Goal: Check status: Check status

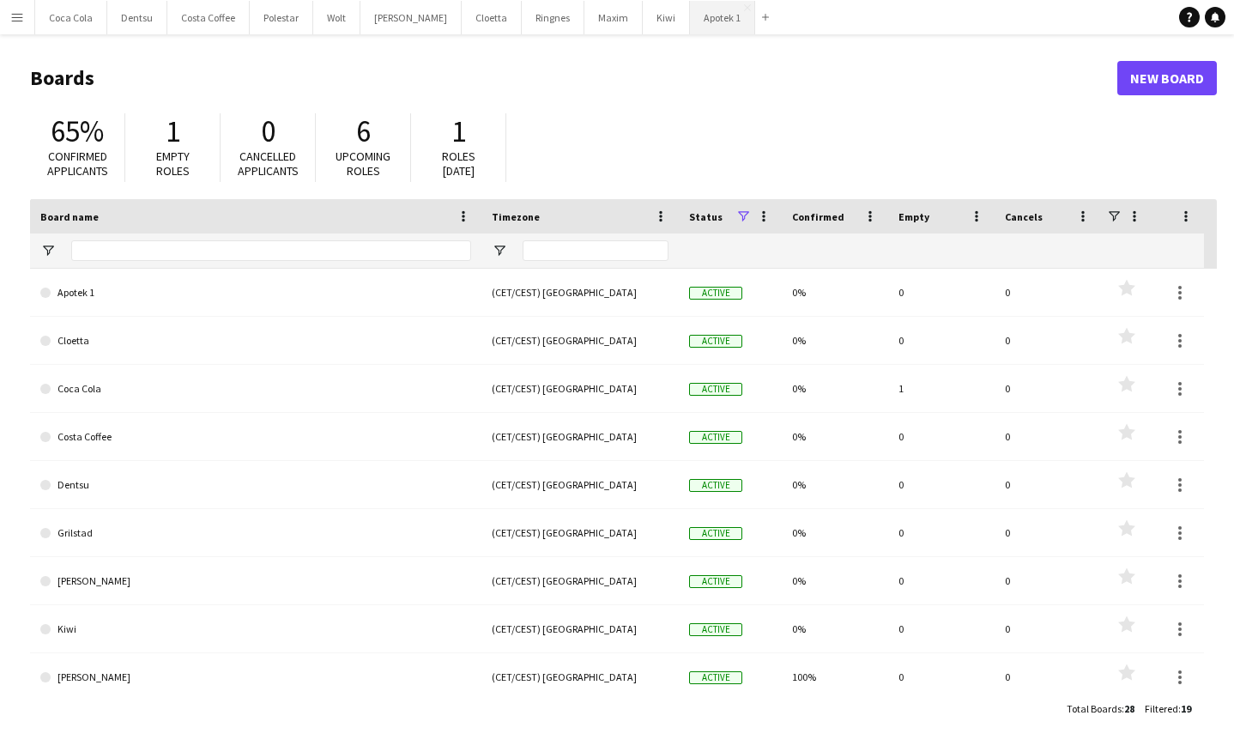
click at [690, 10] on button "Apotek 1 Close" at bounding box center [722, 17] width 65 height 33
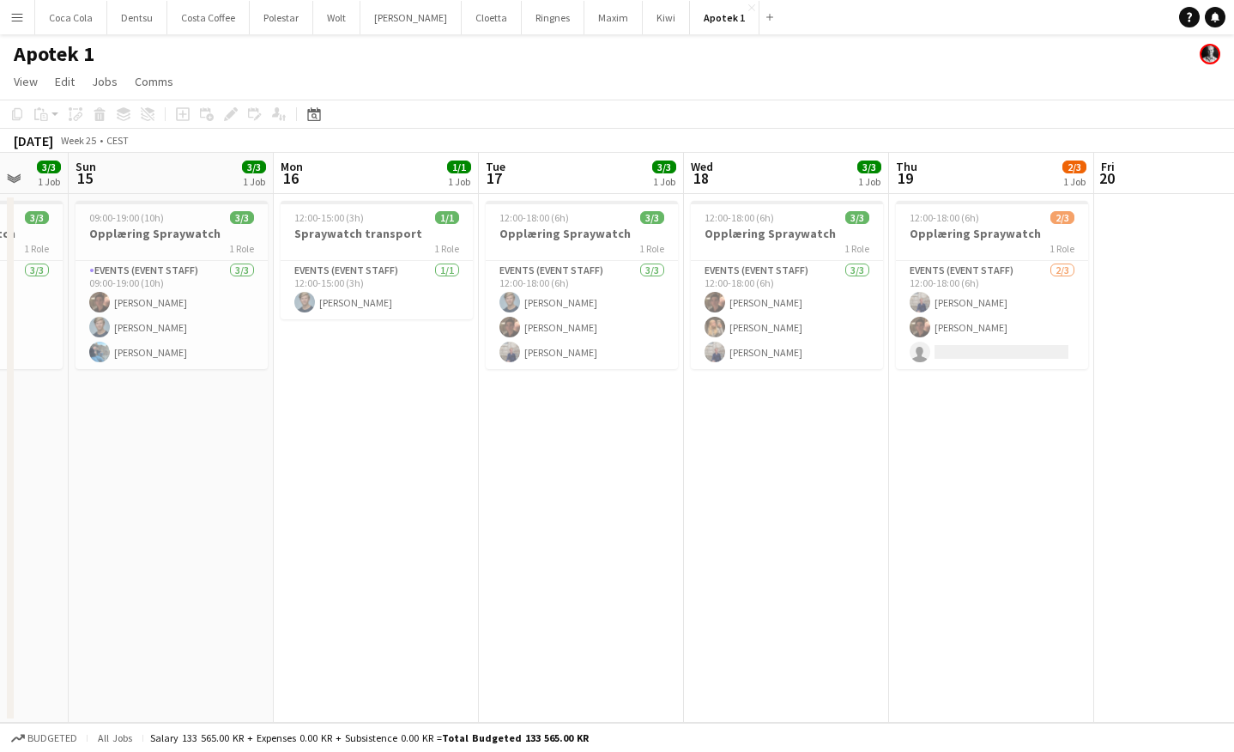
scroll to position [0, 547]
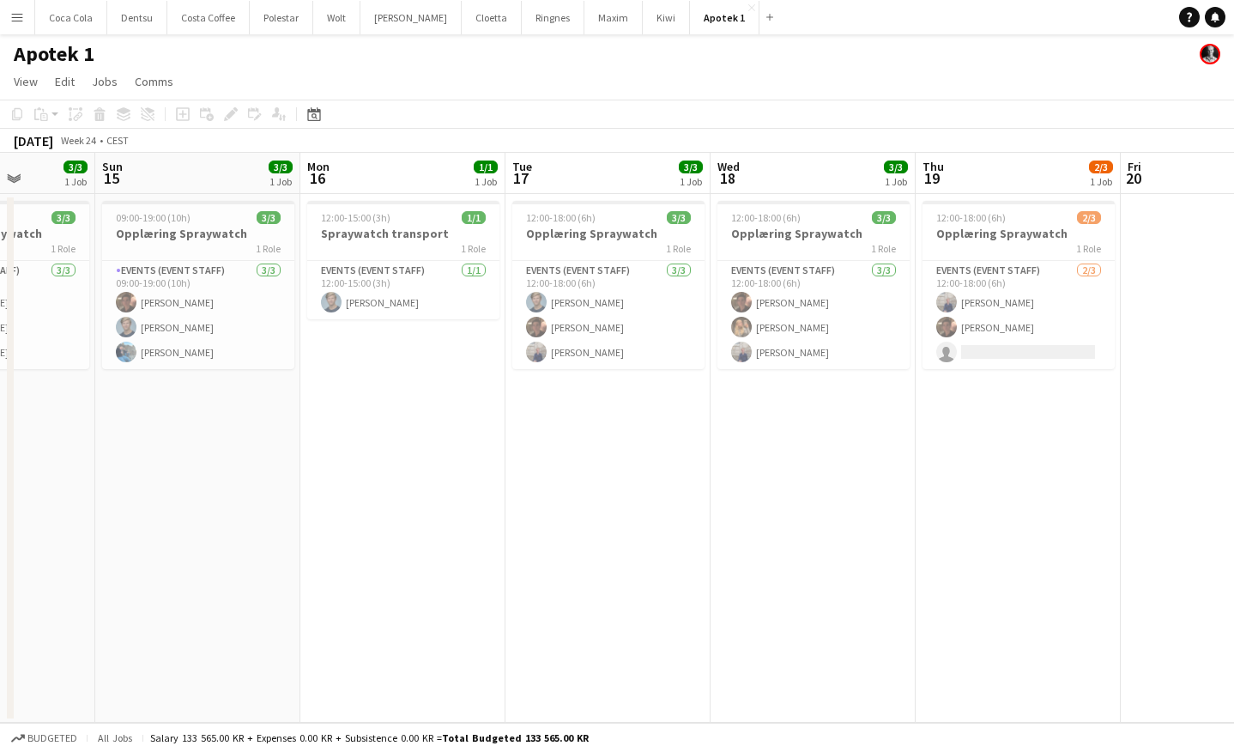
drag, startPoint x: 491, startPoint y: 514, endPoint x: 312, endPoint y: 516, distance: 178.5
click at [312, 516] on app-calendar-viewport "Wed 11 Thu 12 3/3 1 Job Fri 13 3/3 1 Job Sat 14 3/3 1 Job Sun 15 3/3 1 Job Mon …" at bounding box center [617, 438] width 1234 height 570
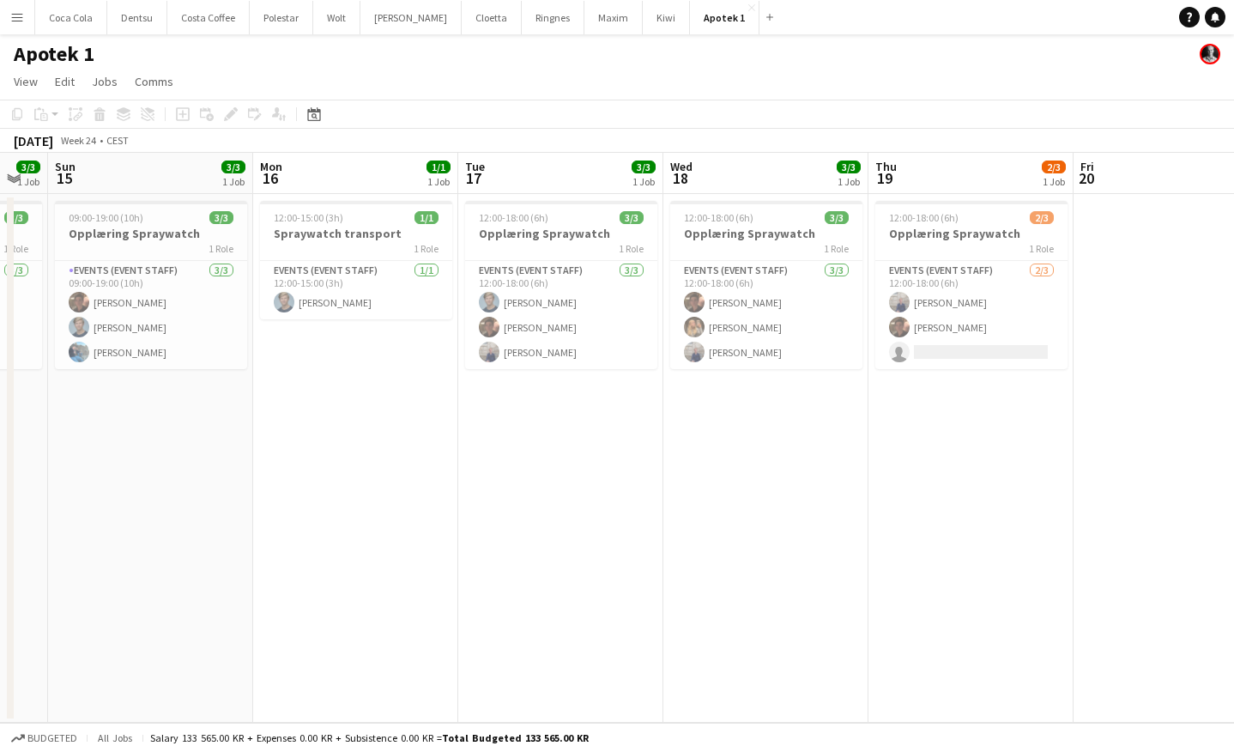
drag, startPoint x: 323, startPoint y: 487, endPoint x: 335, endPoint y: 486, distance: 11.3
click at [334, 486] on app-calendar-viewport "Wed 11 Thu 12 3/3 1 Job Fri 13 3/3 1 Job Sat 14 3/3 1 Job Sun 15 3/3 1 Job Mon …" at bounding box center [617, 438] width 1234 height 570
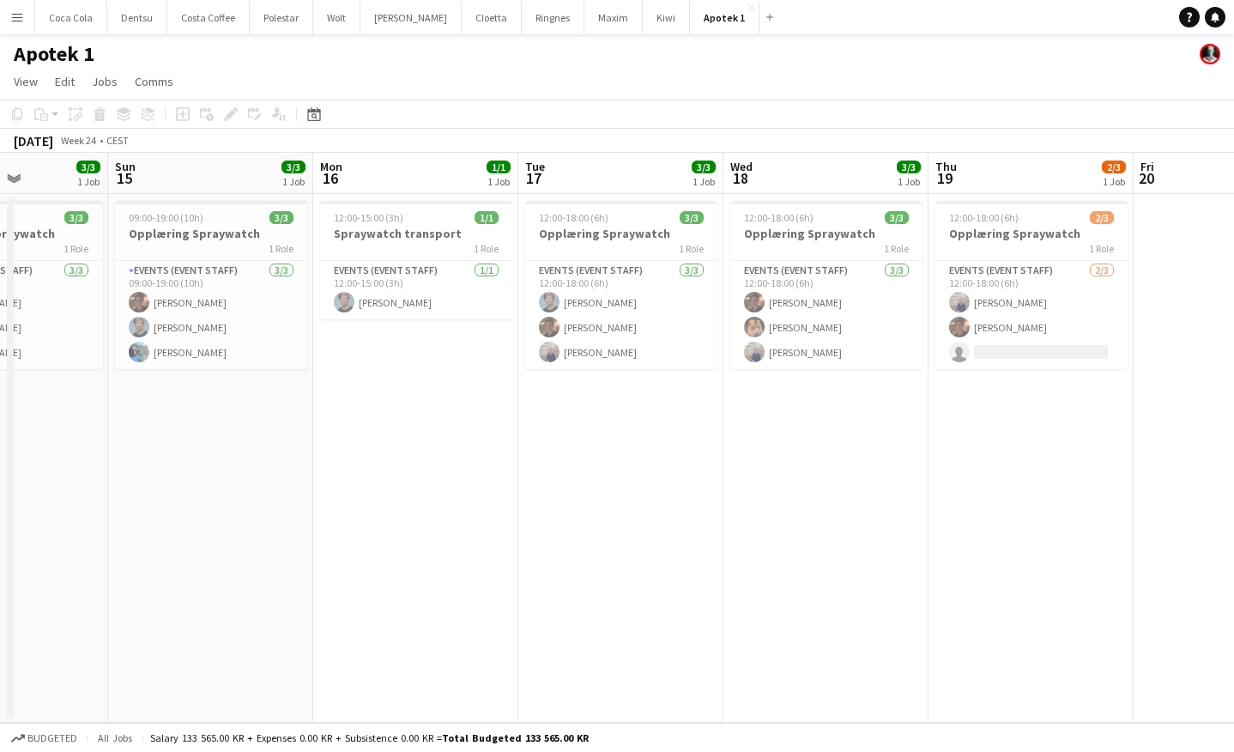
drag, startPoint x: 378, startPoint y: 485, endPoint x: 455, endPoint y: 477, distance: 76.8
click at [448, 479] on app-calendar-viewport "Wed 11 Thu 12 3/3 1 Job Fri 13 3/3 1 Job Sat 14 3/3 1 Job Sun 15 3/3 1 Job Mon …" at bounding box center [617, 438] width 1234 height 570
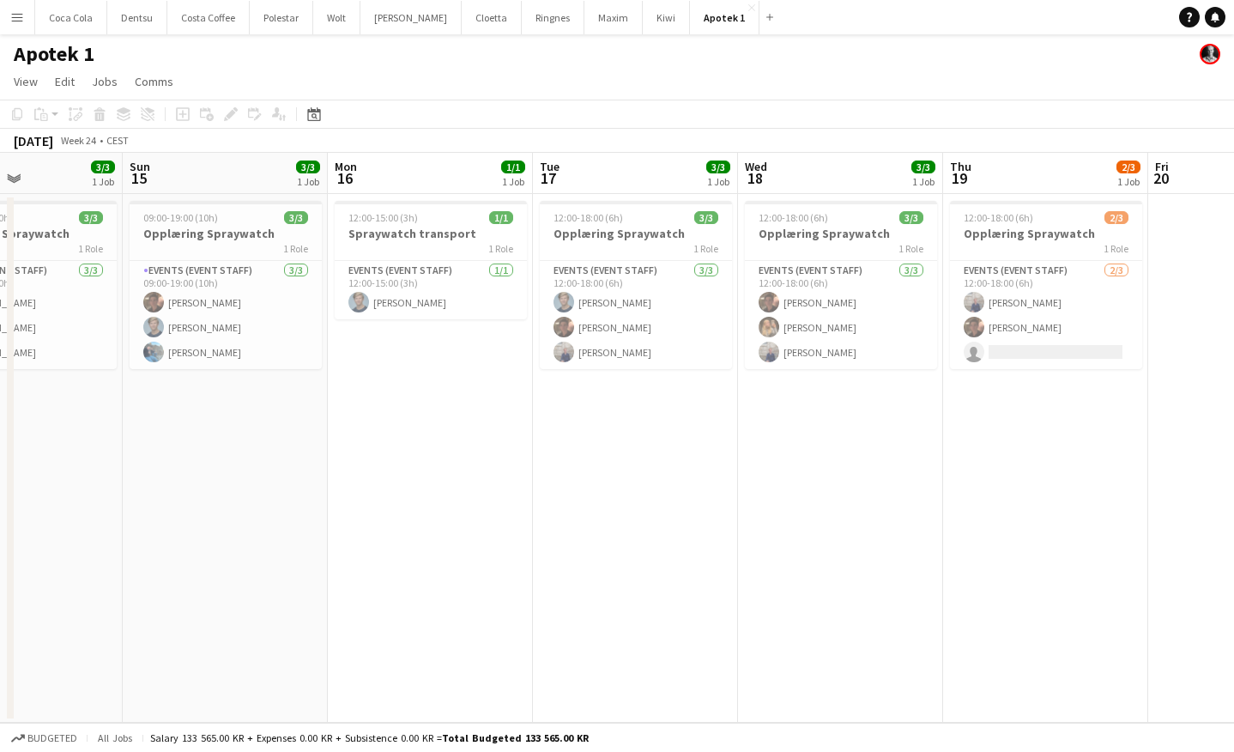
scroll to position [0, 693]
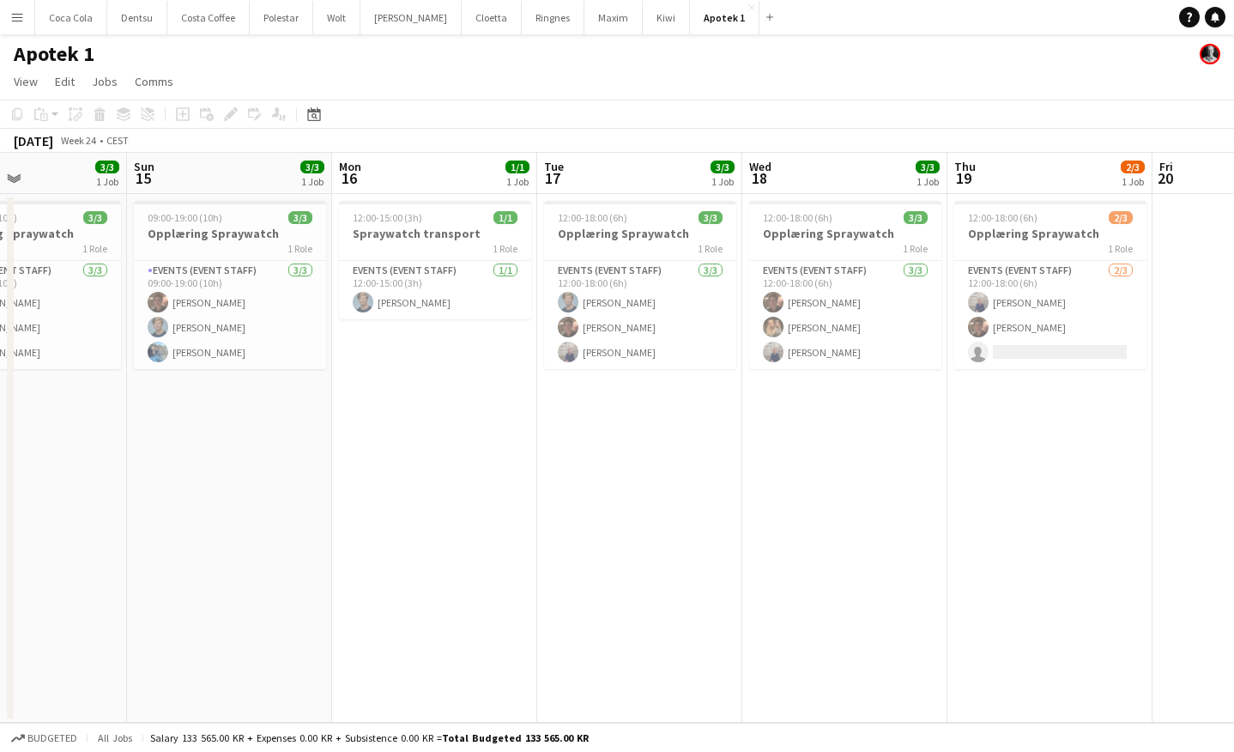
drag, startPoint x: 419, startPoint y: 470, endPoint x: 430, endPoint y: 469, distance: 11.2
click at [430, 469] on app-calendar-viewport "Wed 11 Thu 12 3/3 1 Job Fri 13 3/3 1 Job Sat 14 3/3 1 Job Sun 15 3/3 1 Job Mon …" at bounding box center [617, 438] width 1234 height 570
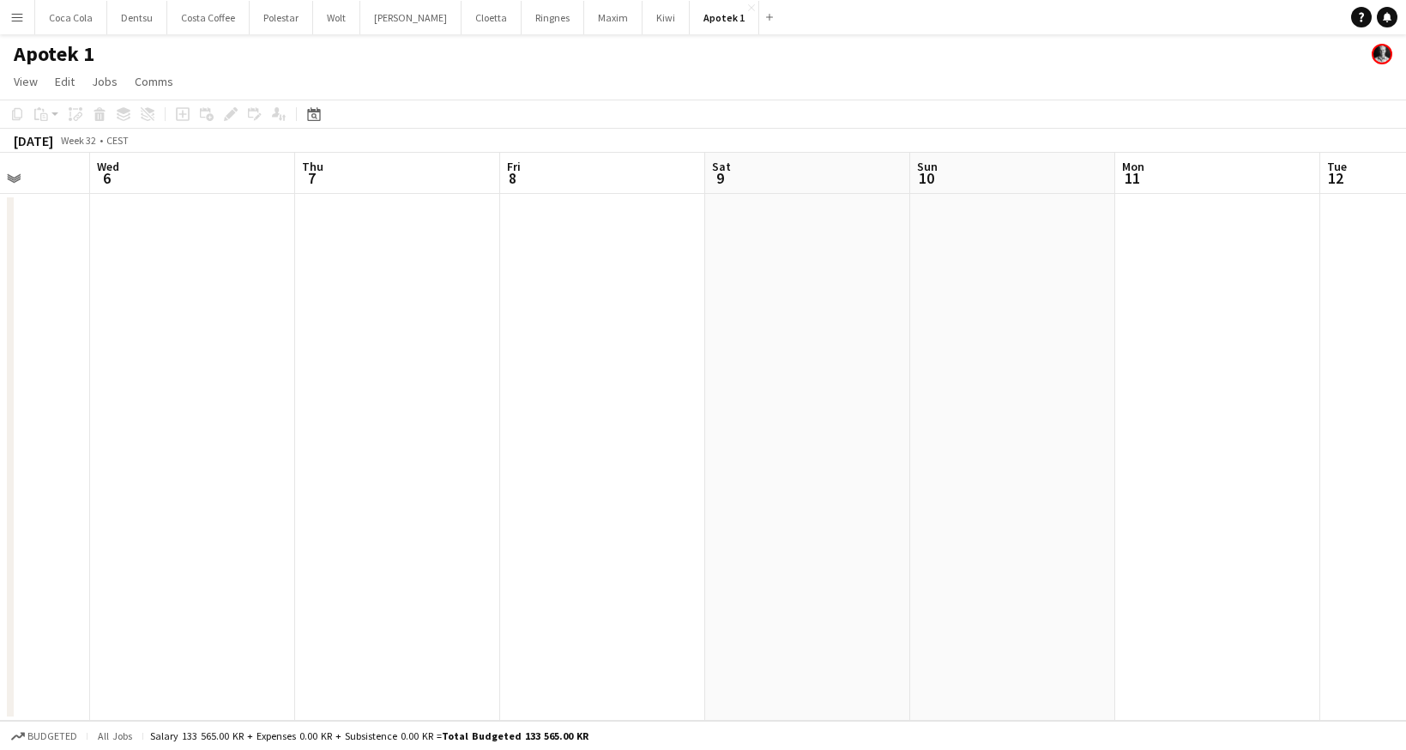
scroll to position [0, 607]
